Goal: Task Accomplishment & Management: Complete application form

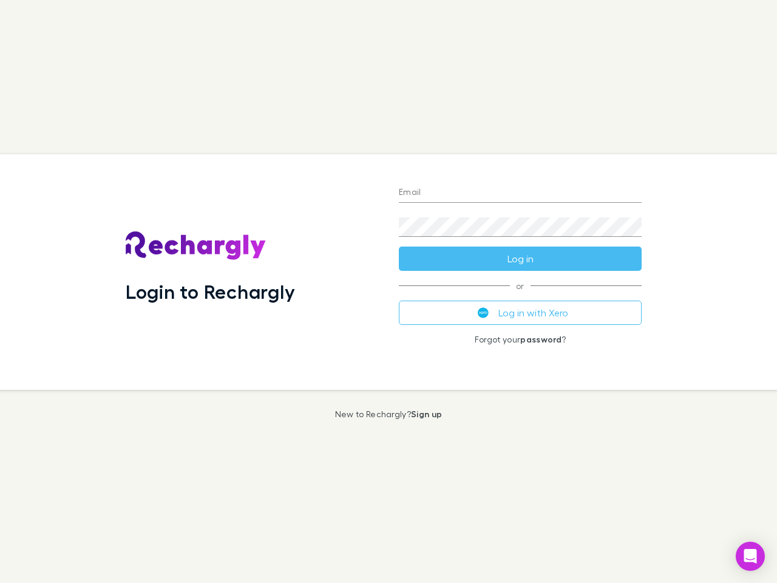
click at [389, 291] on div "Login to Rechargly" at bounding box center [252, 272] width 273 height 236
click at [520, 193] on input "Email" at bounding box center [520, 192] width 243 height 19
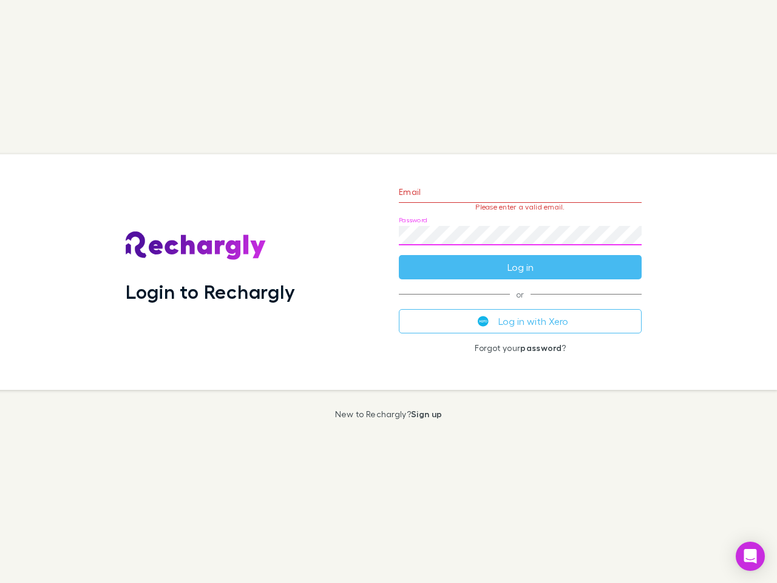
click at [520, 259] on form "Email Please enter a valid email. Password Log in" at bounding box center [520, 227] width 243 height 106
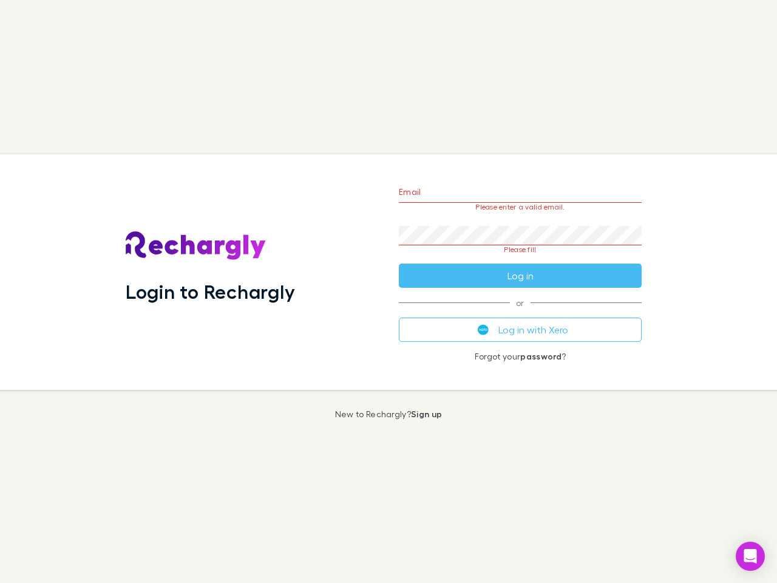
click at [520, 313] on div "Email Please enter a valid email. Password Please fill Log in or Log in with Xe…" at bounding box center [520, 272] width 262 height 236
click at [750, 556] on icon "Open Intercom Messenger" at bounding box center [750, 556] width 13 height 15
